Goal: Check status: Check status

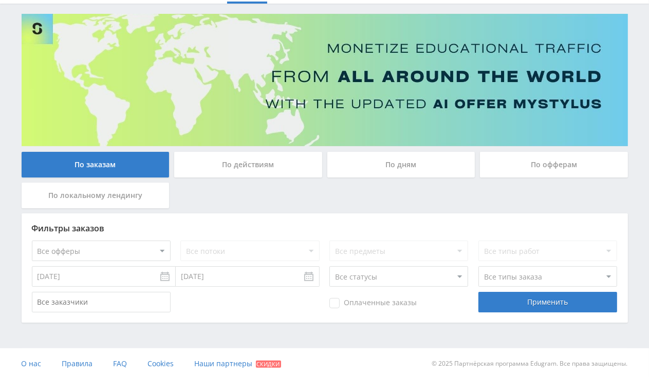
scroll to position [60, 0]
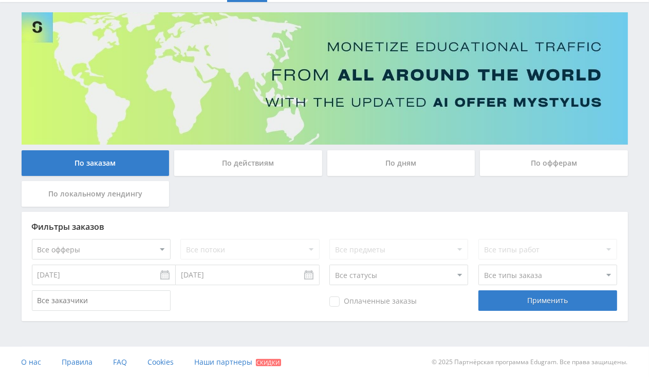
click at [116, 274] on input "17.09.2025" at bounding box center [104, 275] width 144 height 21
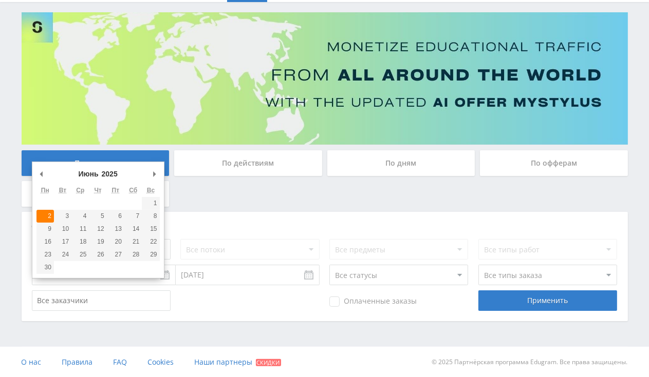
type input "02.06.2025"
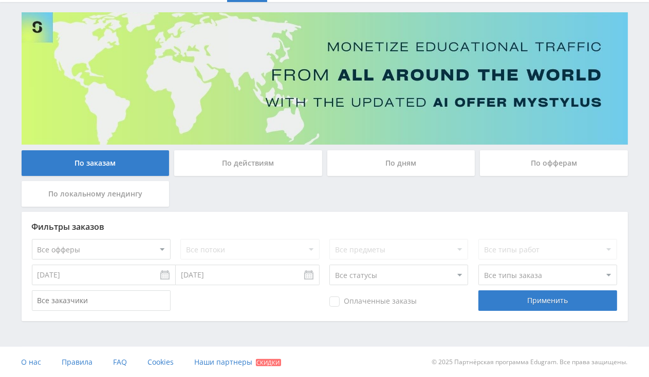
click at [245, 270] on input "24.09.2025" at bounding box center [248, 275] width 144 height 21
click at [521, 298] on div "Применить" at bounding box center [547, 301] width 139 height 21
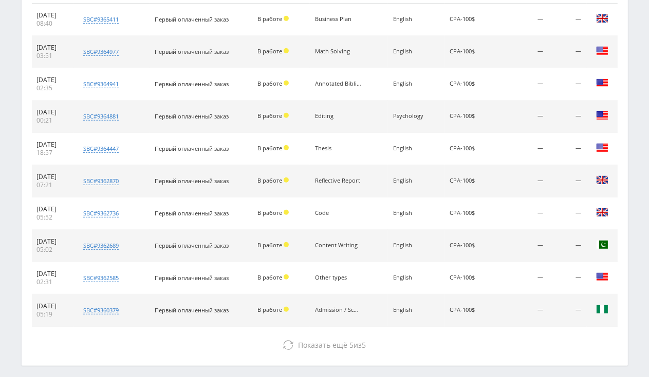
scroll to position [483, 0]
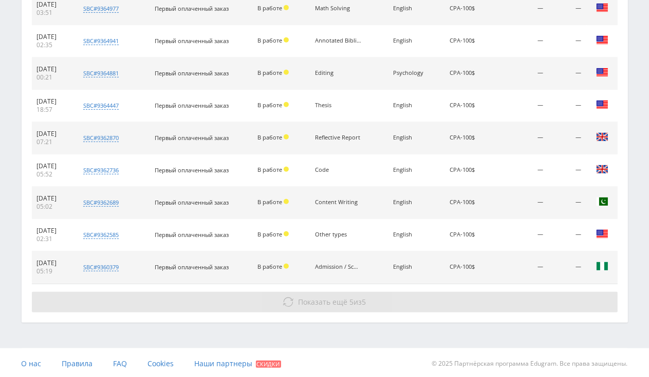
click at [321, 305] on span "Показать ещё" at bounding box center [322, 302] width 49 height 10
click at [335, 294] on button "Показать ещё 5 из 5" at bounding box center [324, 302] width 585 height 21
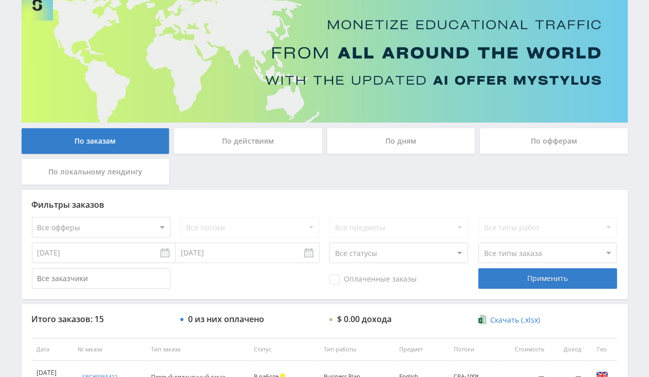
scroll to position [0, 0]
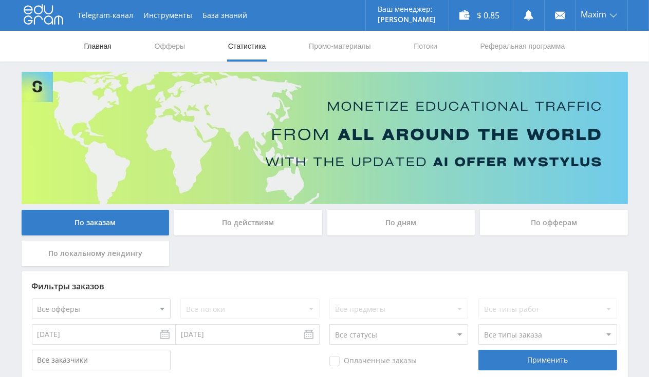
click at [101, 54] on link "Главная" at bounding box center [97, 46] width 29 height 31
